Goal: Navigation & Orientation: Find specific page/section

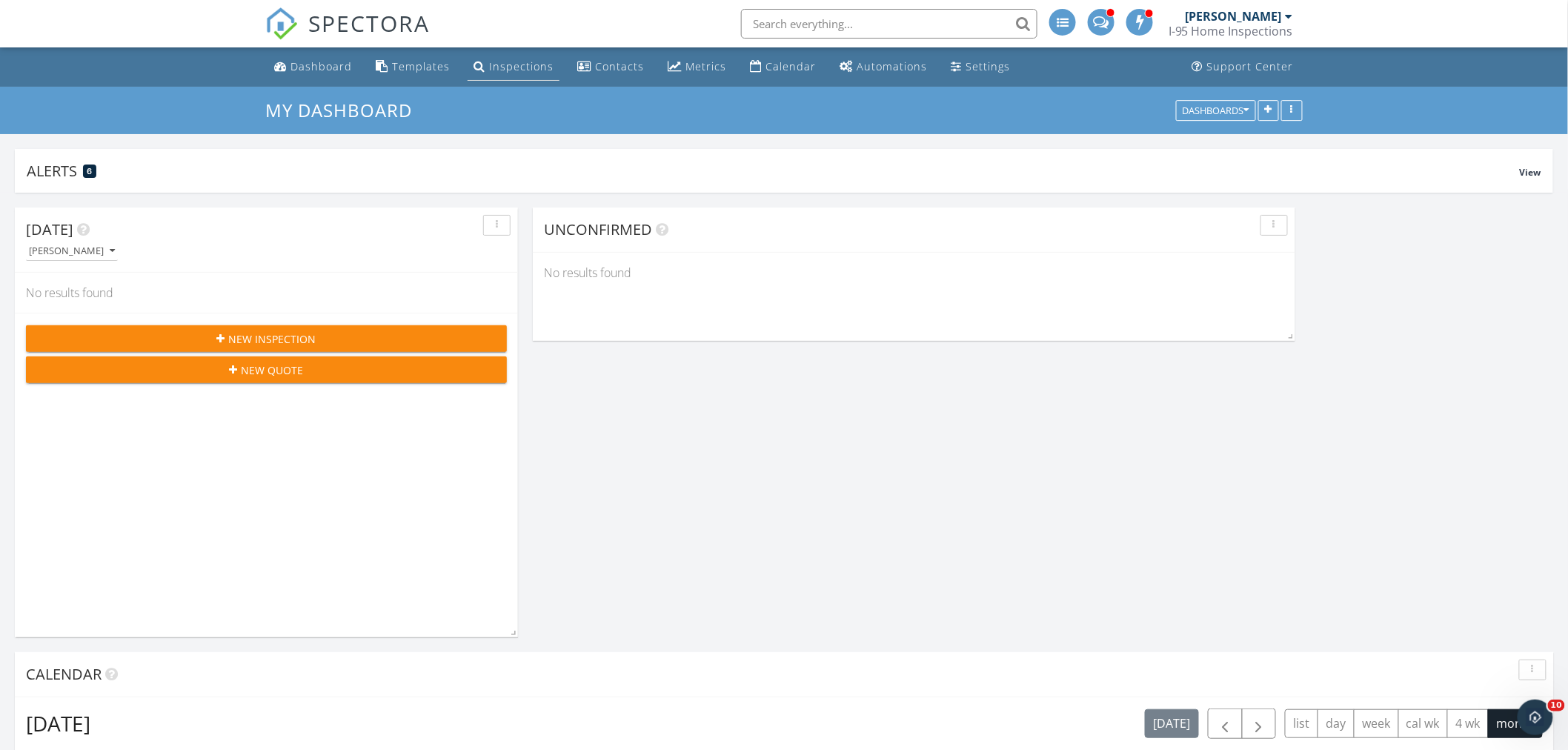
click at [528, 64] on div "Inspections" at bounding box center [521, 66] width 64 height 14
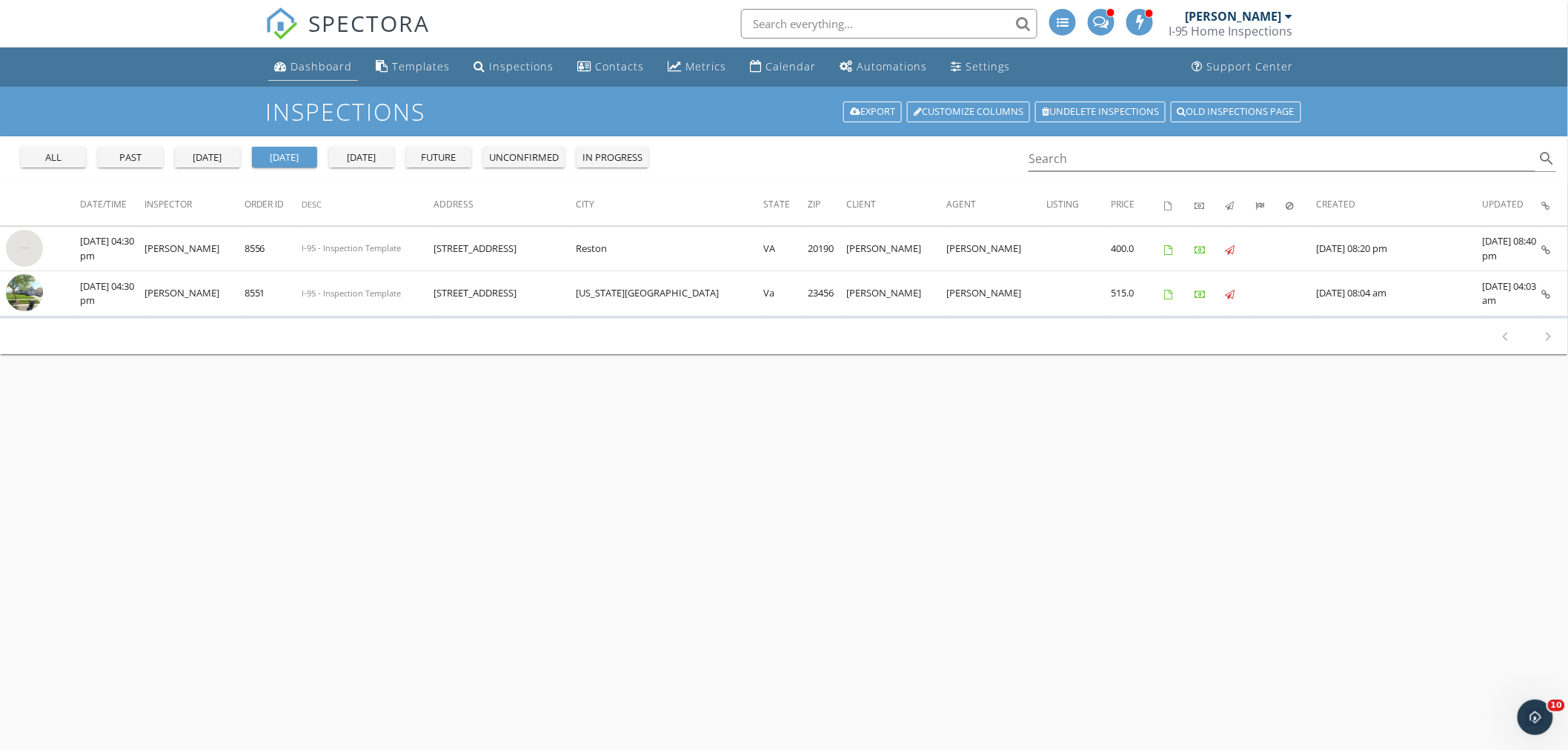
click at [343, 64] on div "Dashboard" at bounding box center [321, 66] width 62 height 14
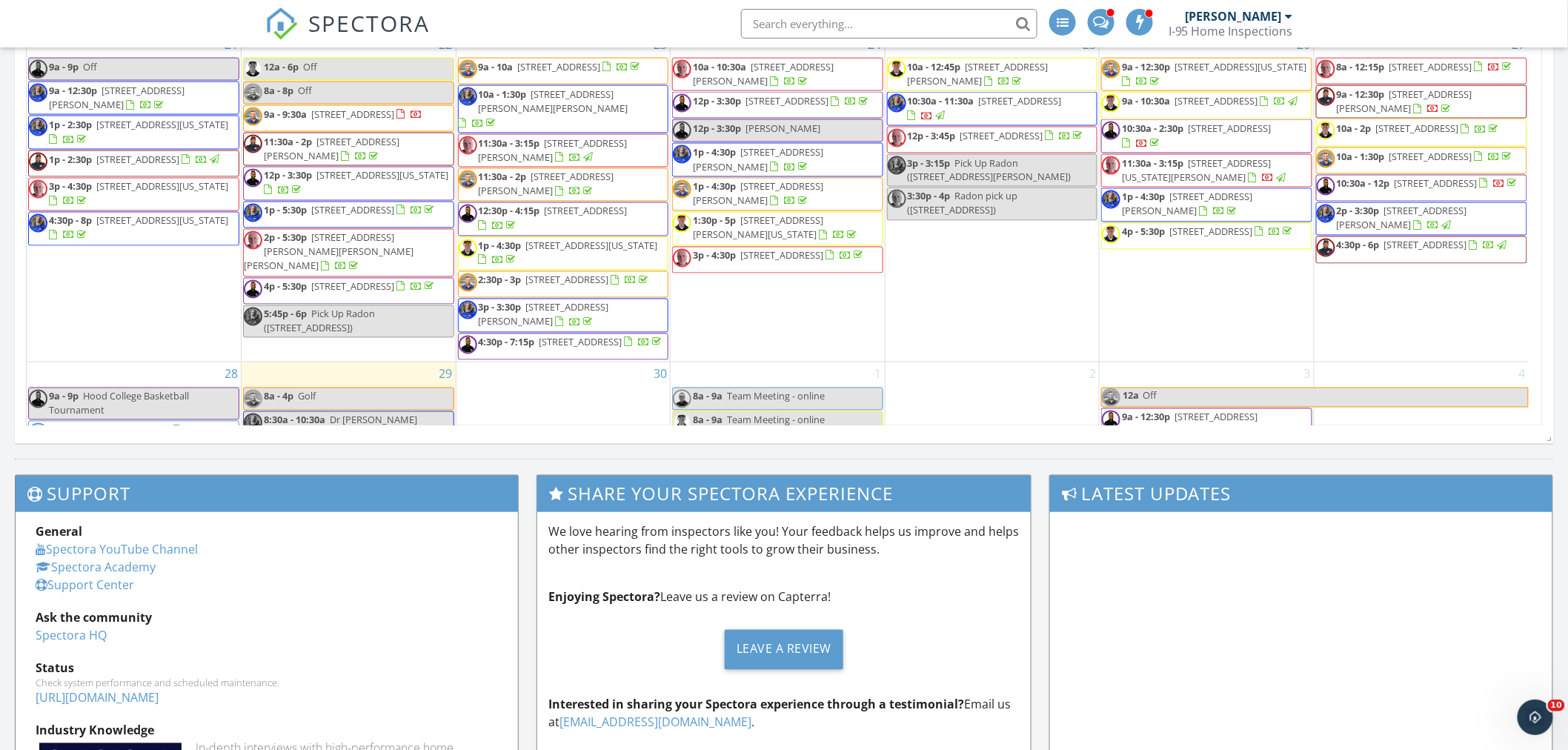
scroll to position [779, 0]
